Goal: Task Accomplishment & Management: Use online tool/utility

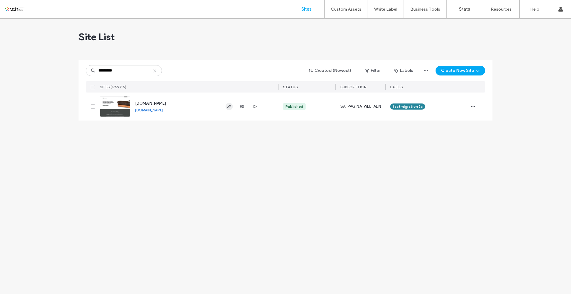
type input "*********"
click at [230, 106] on use "button" at bounding box center [229, 107] width 4 height 4
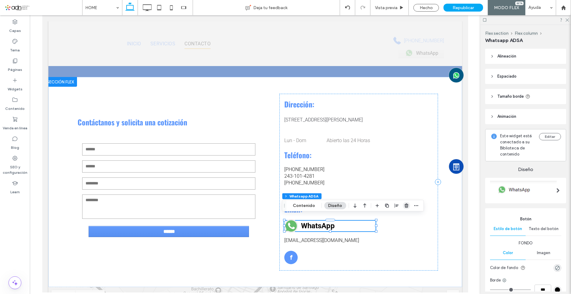
click at [408, 205] on span "button" at bounding box center [406, 205] width 7 height 7
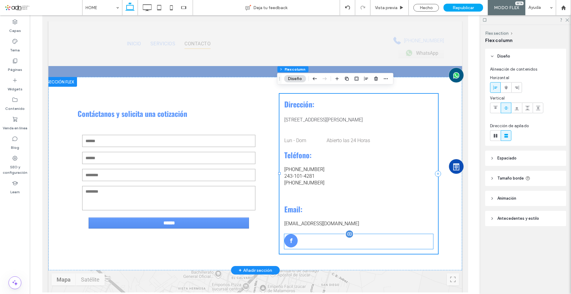
click at [294, 236] on span "facebook" at bounding box center [290, 240] width 13 height 13
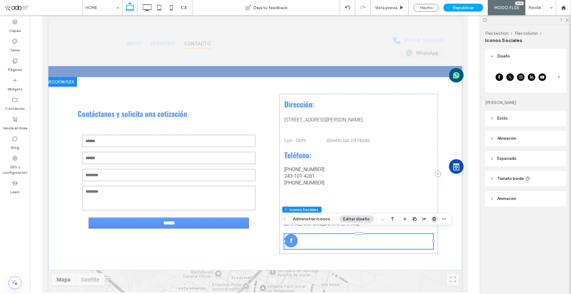
click at [434, 218] on use "button" at bounding box center [434, 219] width 4 height 4
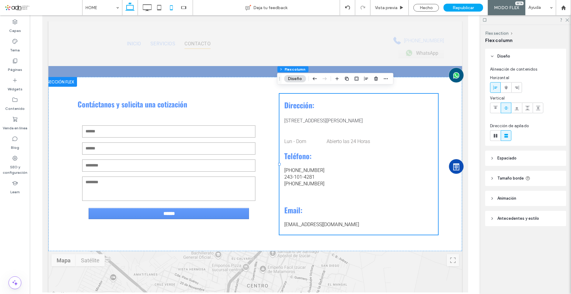
click at [172, 6] on use at bounding box center [171, 7] width 3 height 5
type input "***"
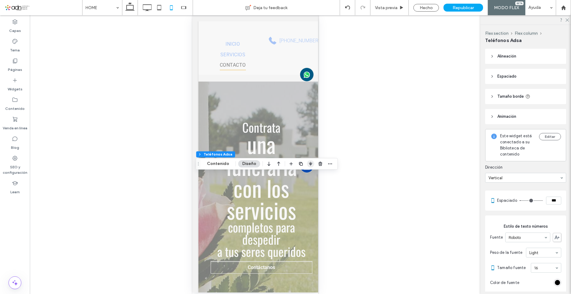
click at [312, 163] on span "button" at bounding box center [310, 163] width 7 height 7
click at [295, 175] on use "flex-start" at bounding box center [294, 175] width 4 height 4
click at [310, 167] on span "button" at bounding box center [310, 163] width 7 height 7
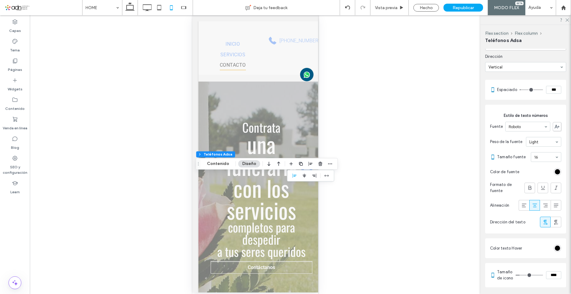
scroll to position [122, 0]
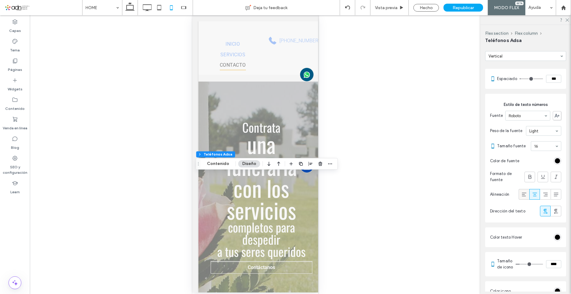
click at [521, 194] on icon at bounding box center [524, 194] width 6 height 6
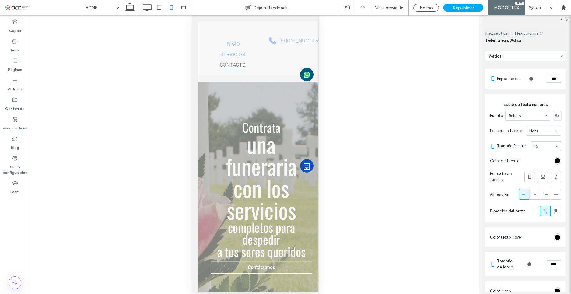
type input "**"
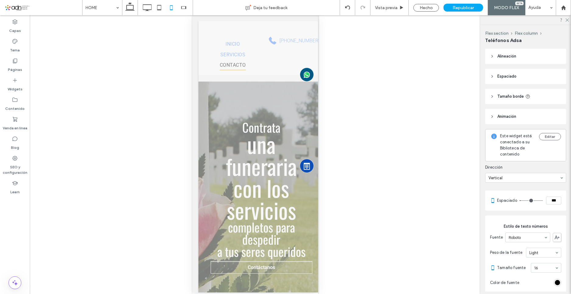
click at [364, 152] on div at bounding box center [255, 154] width 450 height 279
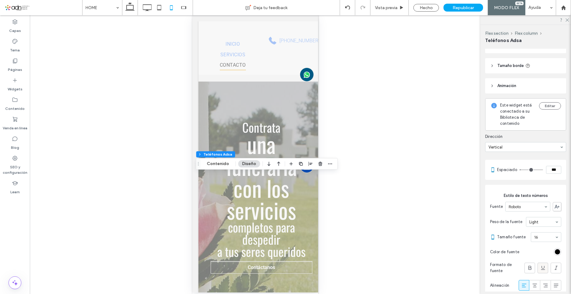
scroll to position [61, 0]
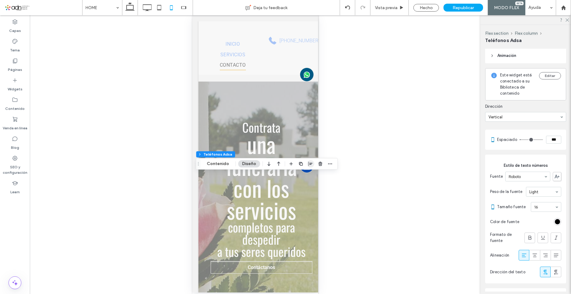
click at [311, 166] on icon "button" at bounding box center [310, 163] width 5 height 5
click at [292, 175] on icon "flex-start" at bounding box center [294, 175] width 5 height 5
click at [521, 254] on icon at bounding box center [524, 255] width 6 height 6
click at [536, 255] on div at bounding box center [535, 255] width 10 height 10
click at [523, 255] on icon at bounding box center [524, 255] width 6 height 6
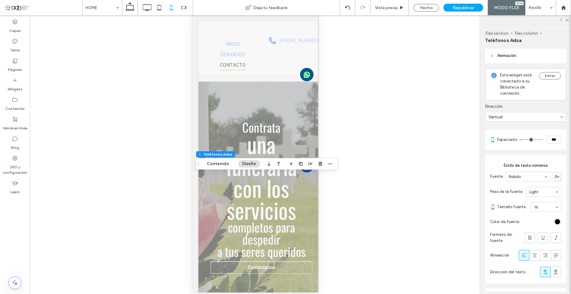
click at [369, 111] on div at bounding box center [255, 154] width 450 height 279
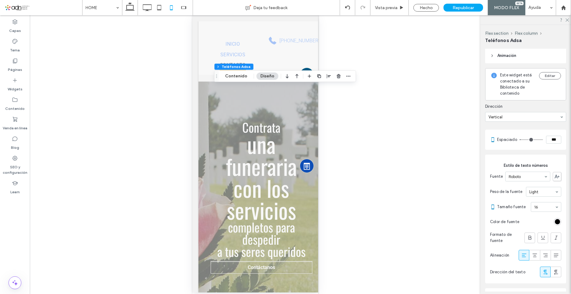
drag, startPoint x: 200, startPoint y: 166, endPoint x: 243, endPoint y: 70, distance: 105.0
click at [219, 74] on icon "Arrastrar" at bounding box center [216, 76] width 5 height 4
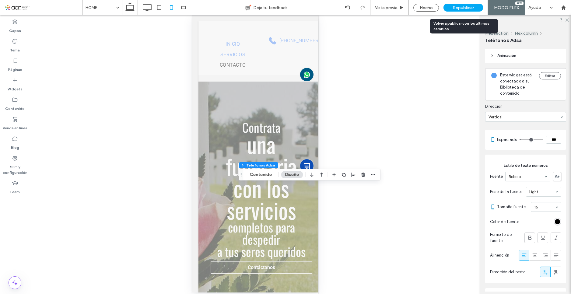
click at [466, 7] on span "Republicar" at bounding box center [463, 7] width 21 height 5
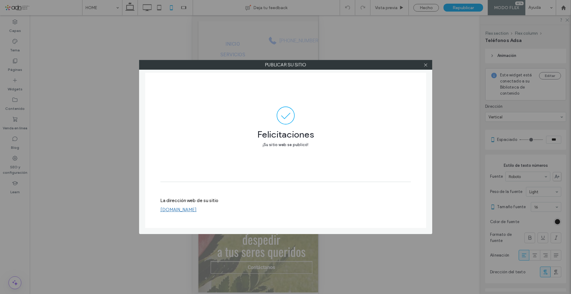
click at [197, 209] on link "[DOMAIN_NAME]" at bounding box center [178, 209] width 36 height 5
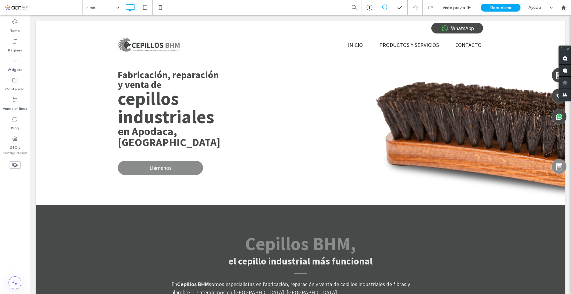
click at [164, 11] on icon at bounding box center [160, 8] width 12 height 12
